Goal: Check status: Check status

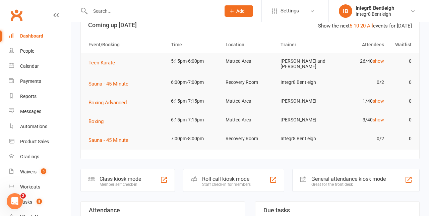
click at [223, 182] on div "Staff check-in for members" at bounding box center [226, 184] width 49 height 5
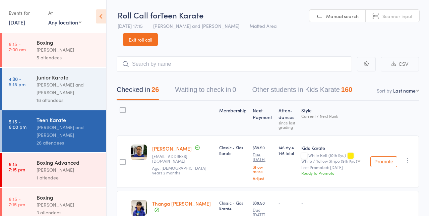
click at [30, 94] on link "4:30 - 5:15 pm Junior Karate Giuseppe Amato and Domenic Amato 18 attendees" at bounding box center [54, 89] width 104 height 42
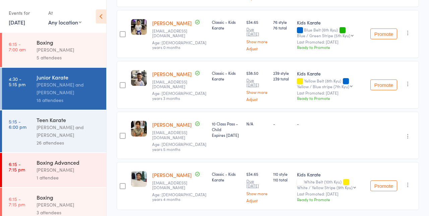
scroll to position [850, 0]
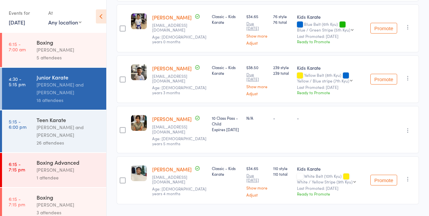
click at [44, 139] on div "26 attendees" at bounding box center [68, 143] width 64 height 8
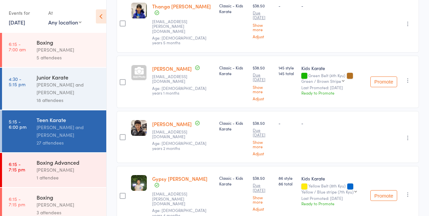
scroll to position [198, 0]
